Goal: Task Accomplishment & Management: Manage account settings

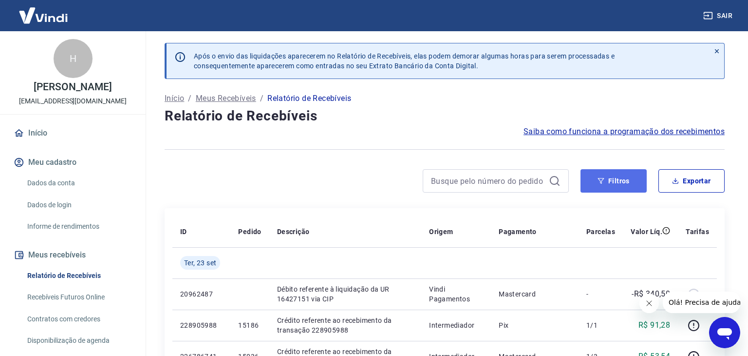
click at [637, 184] on button "Filtros" at bounding box center [614, 180] width 66 height 23
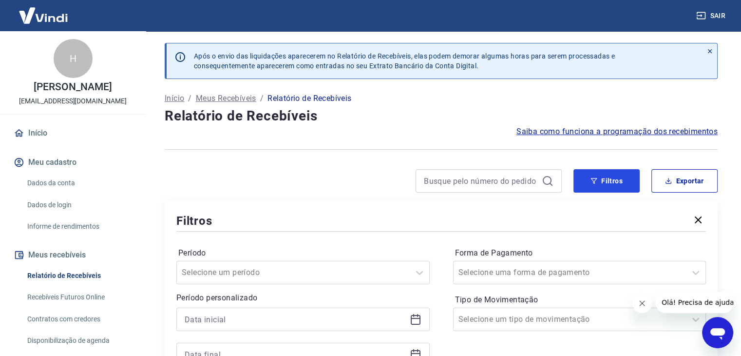
scroll to position [97, 0]
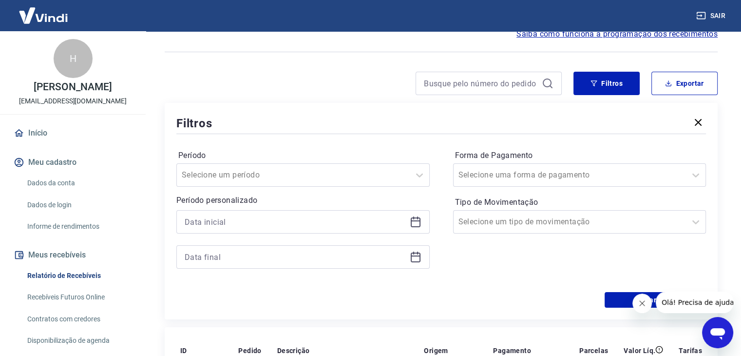
click at [285, 213] on div at bounding box center [302, 221] width 253 height 23
click at [287, 220] on input at bounding box center [295, 221] width 221 height 15
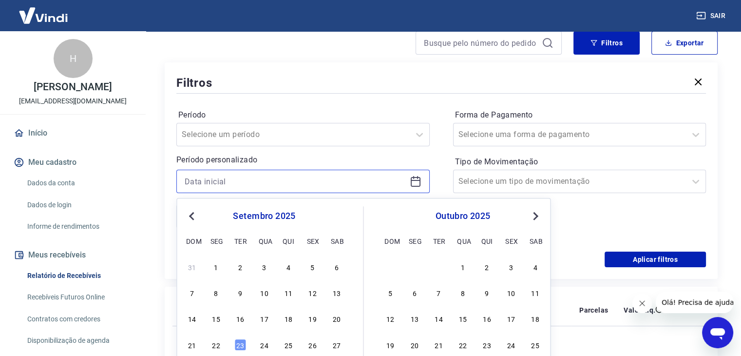
scroll to position [146, 0]
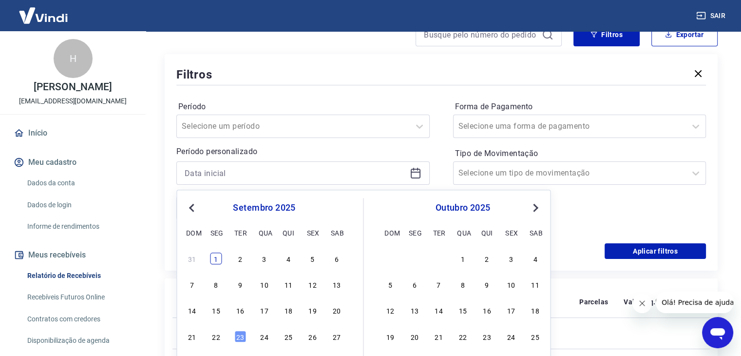
click at [222, 260] on div "1" at bounding box center [216, 258] width 12 height 12
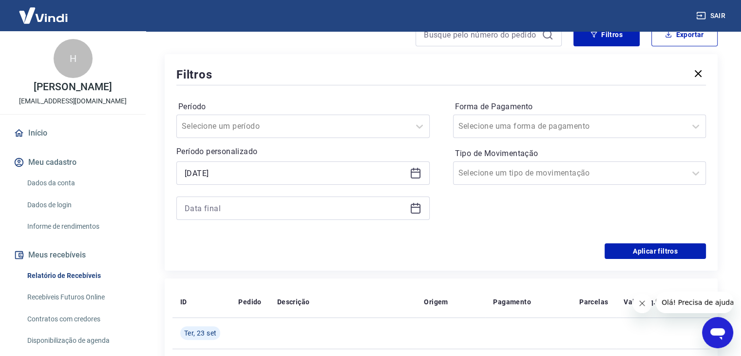
type input "[DATE]"
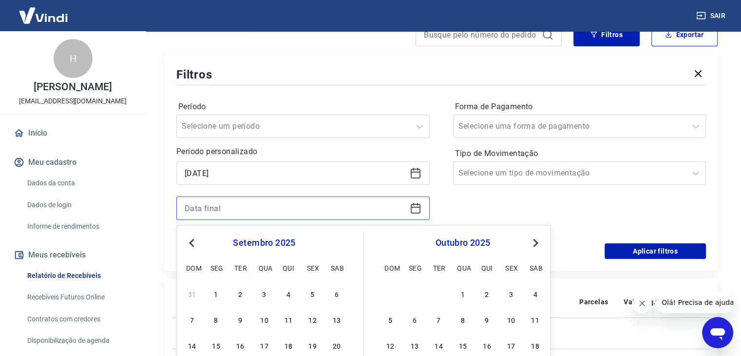
click at [236, 209] on input at bounding box center [295, 208] width 221 height 15
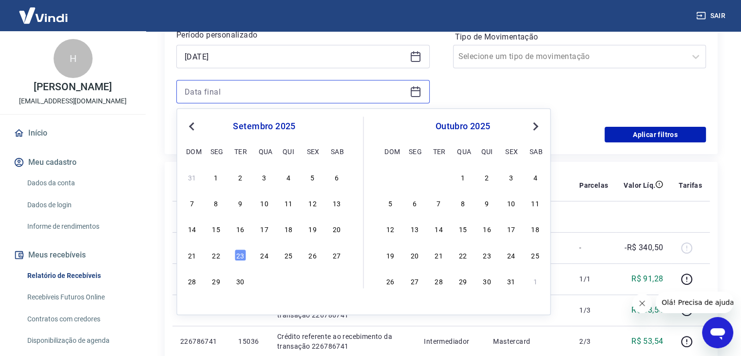
scroll to position [292, 0]
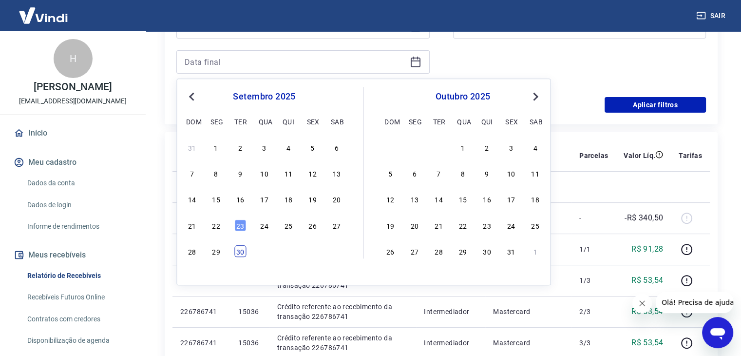
click at [240, 249] on div "30" at bounding box center [240, 251] width 12 height 12
type input "[DATE]"
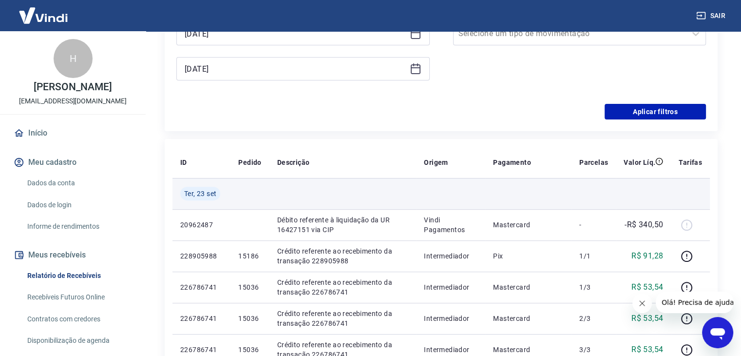
scroll to position [146, 0]
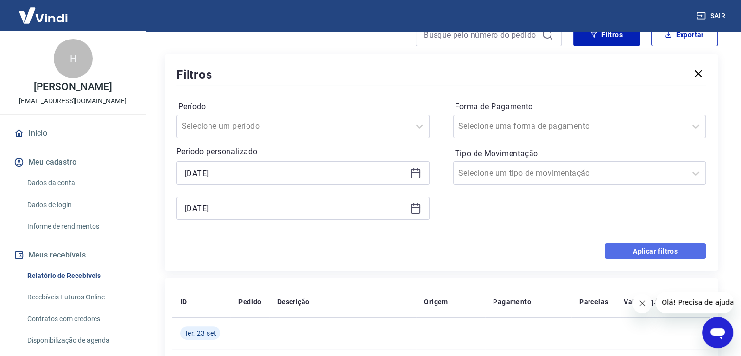
click at [619, 247] on button "Aplicar filtros" at bounding box center [655, 251] width 101 height 16
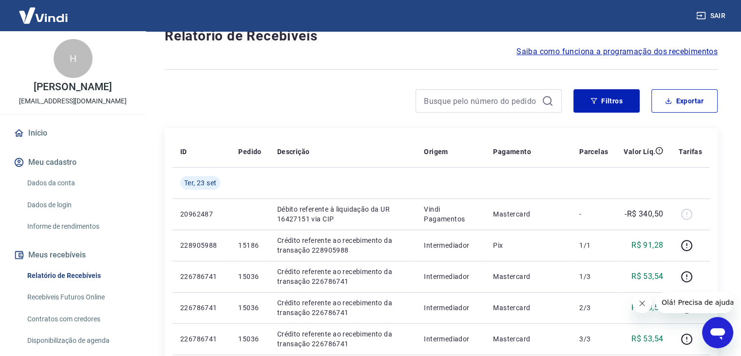
scroll to position [49, 0]
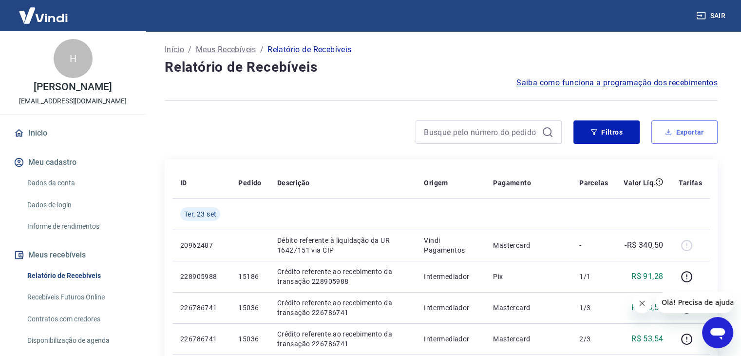
click at [702, 135] on button "Exportar" at bounding box center [684, 131] width 66 height 23
type input "[DATE]"
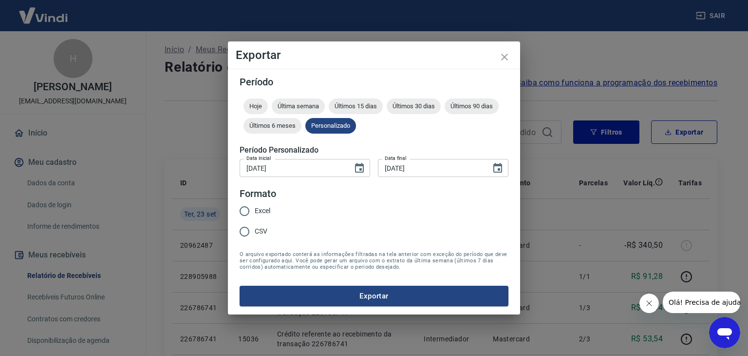
click at [268, 211] on span "Excel" at bounding box center [263, 211] width 16 height 10
click at [255, 211] on input "Excel" at bounding box center [244, 211] width 20 height 20
radio input "true"
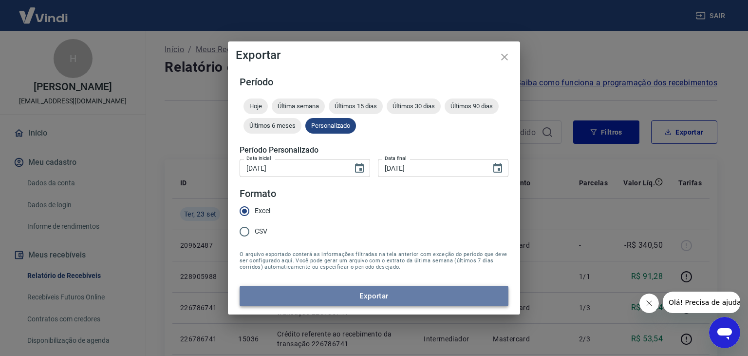
click at [314, 301] on button "Exportar" at bounding box center [374, 296] width 269 height 20
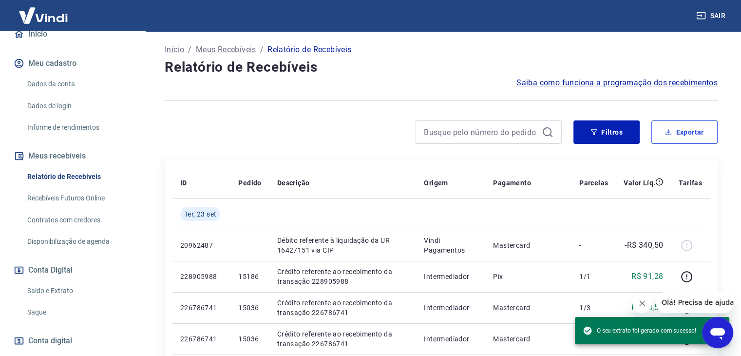
scroll to position [163, 0]
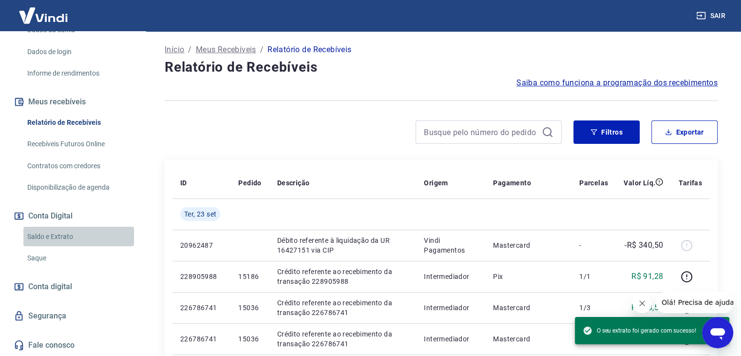
click at [79, 227] on link "Saldo e Extrato" at bounding box center [78, 237] width 111 height 20
